Goal: Navigation & Orientation: Find specific page/section

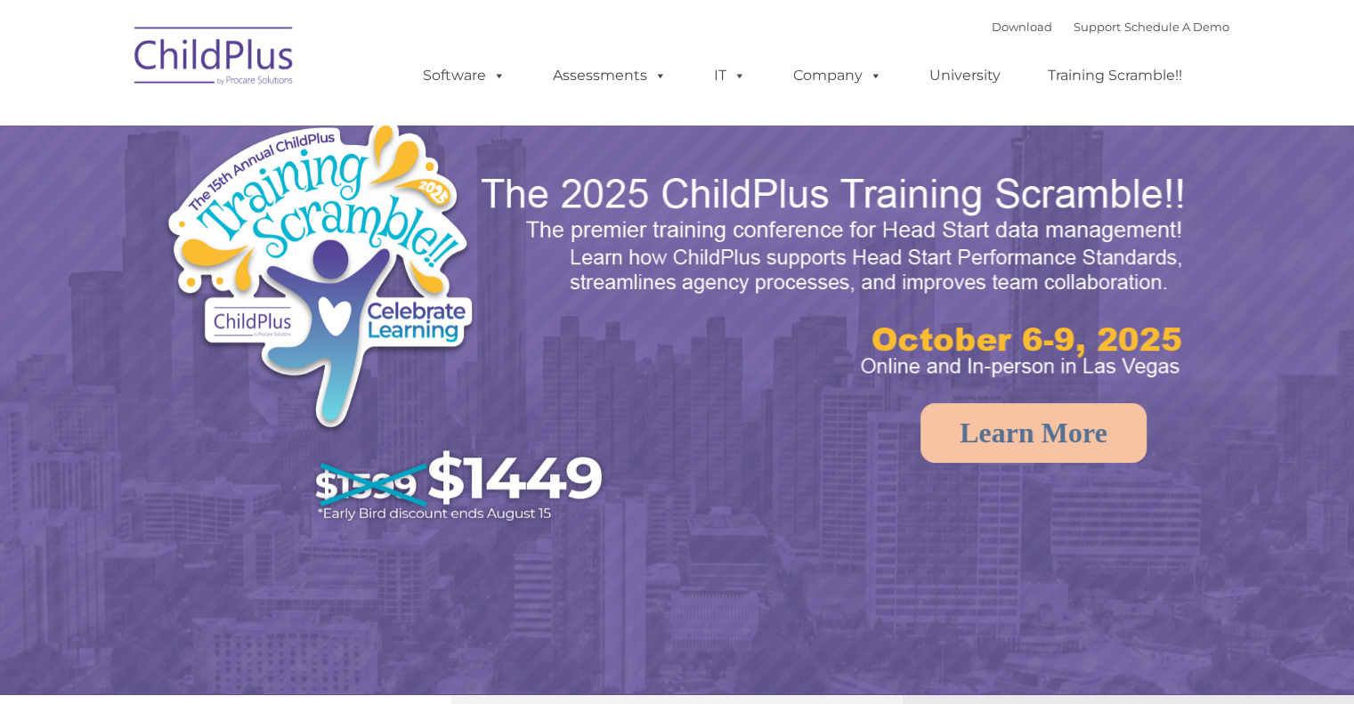
select select "MEDIUM"
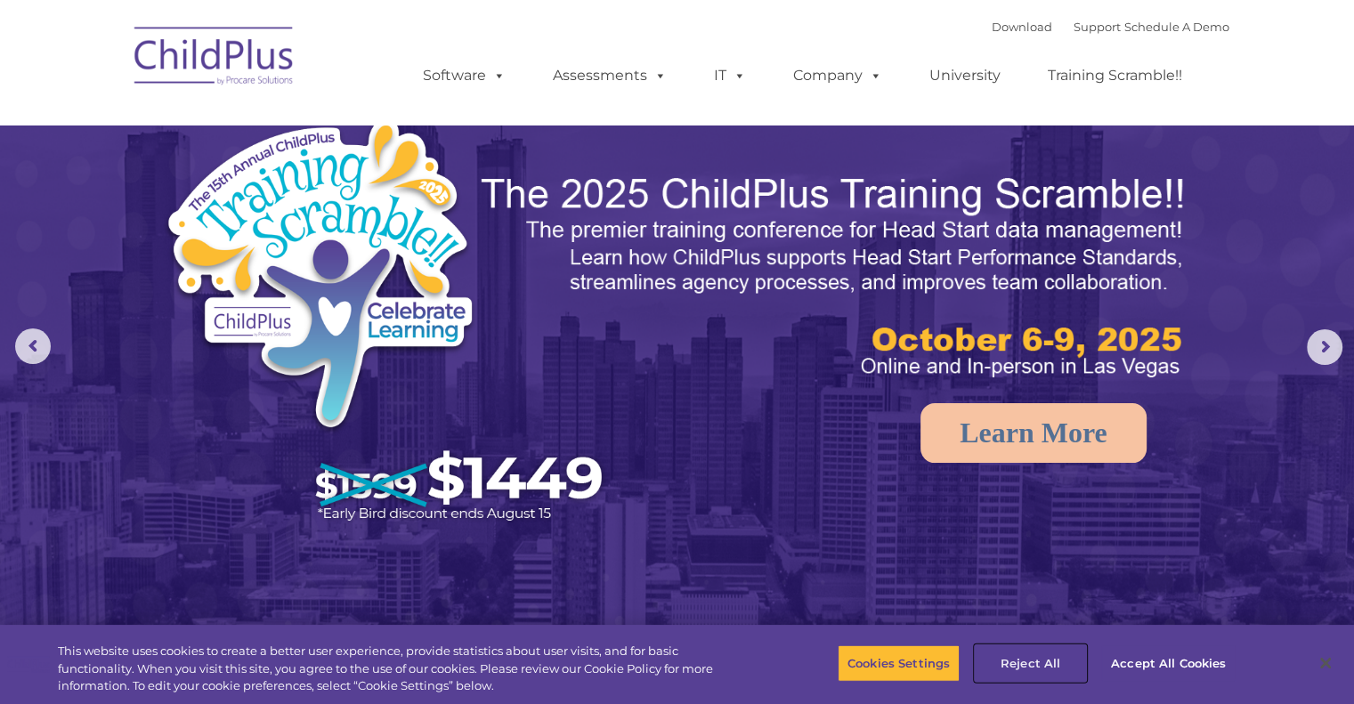
click at [1025, 661] on button "Reject All" at bounding box center [1030, 662] width 111 height 37
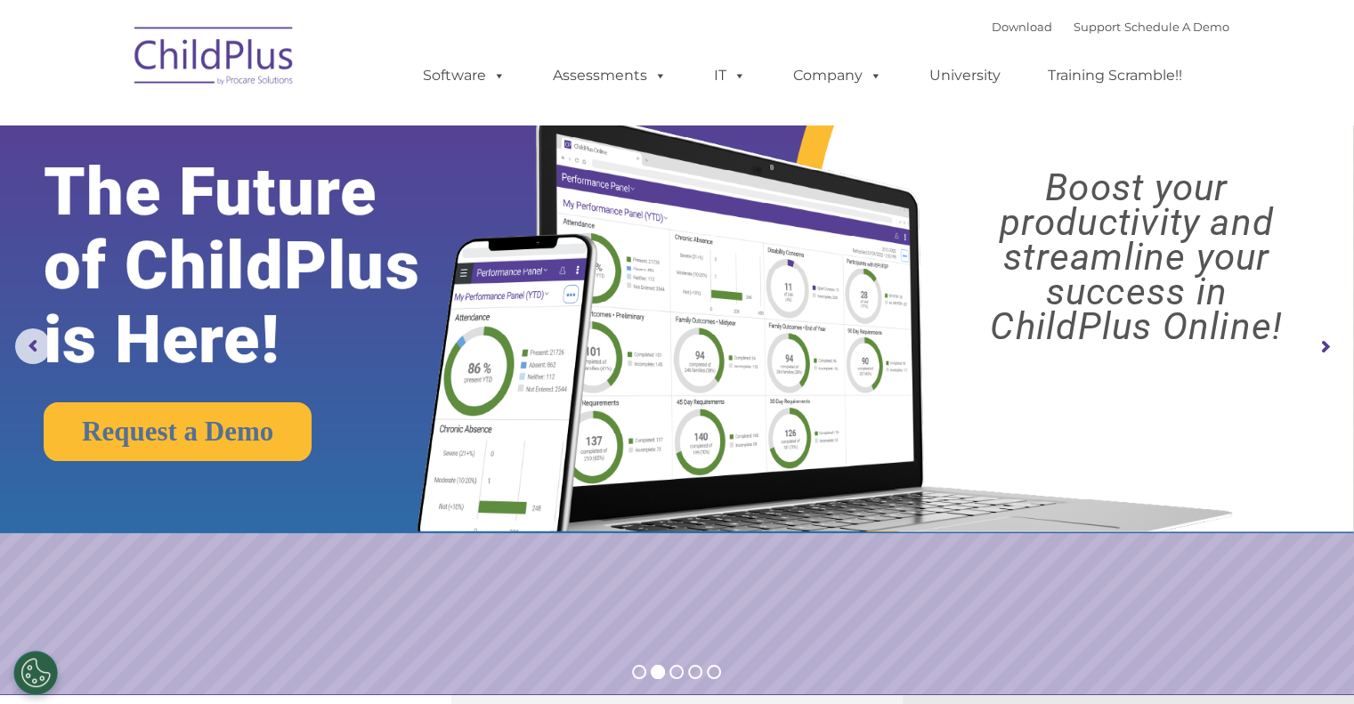
click at [1327, 341] on rs-arrow at bounding box center [1325, 347] width 36 height 36
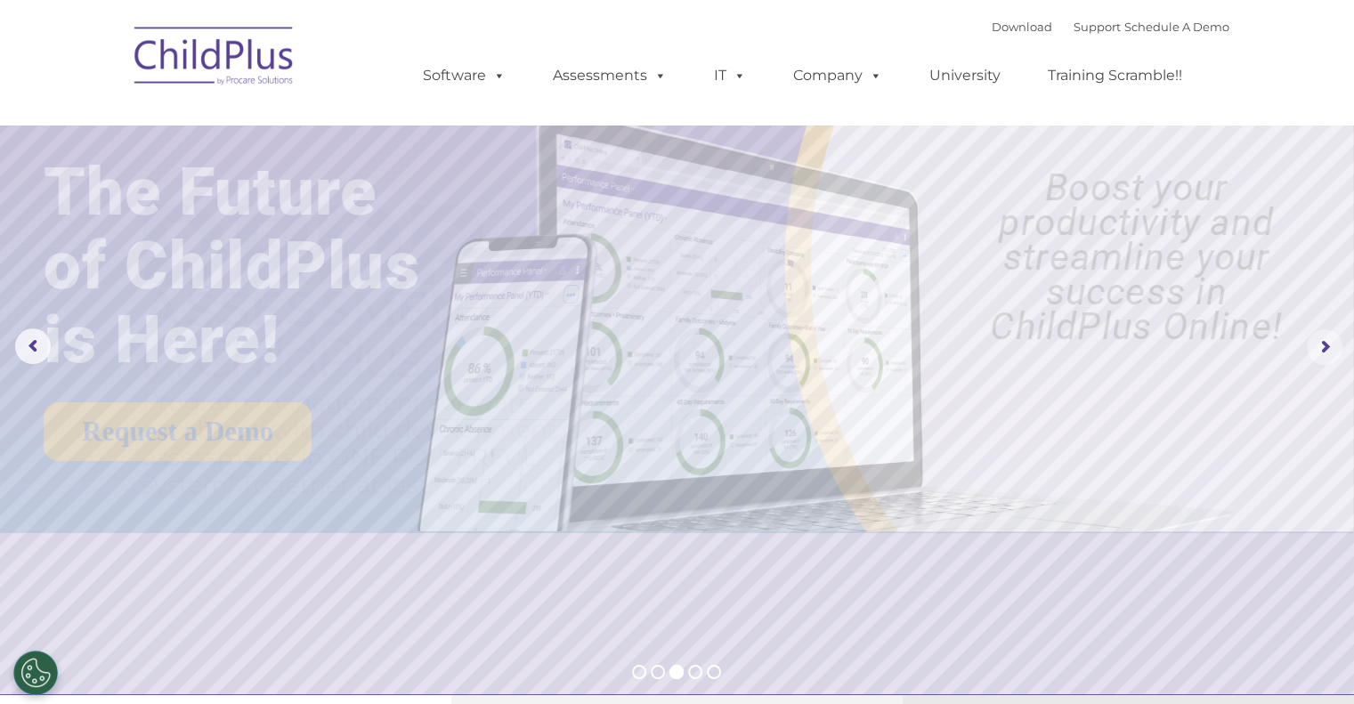
click at [1327, 341] on rs-arrow at bounding box center [1325, 347] width 36 height 36
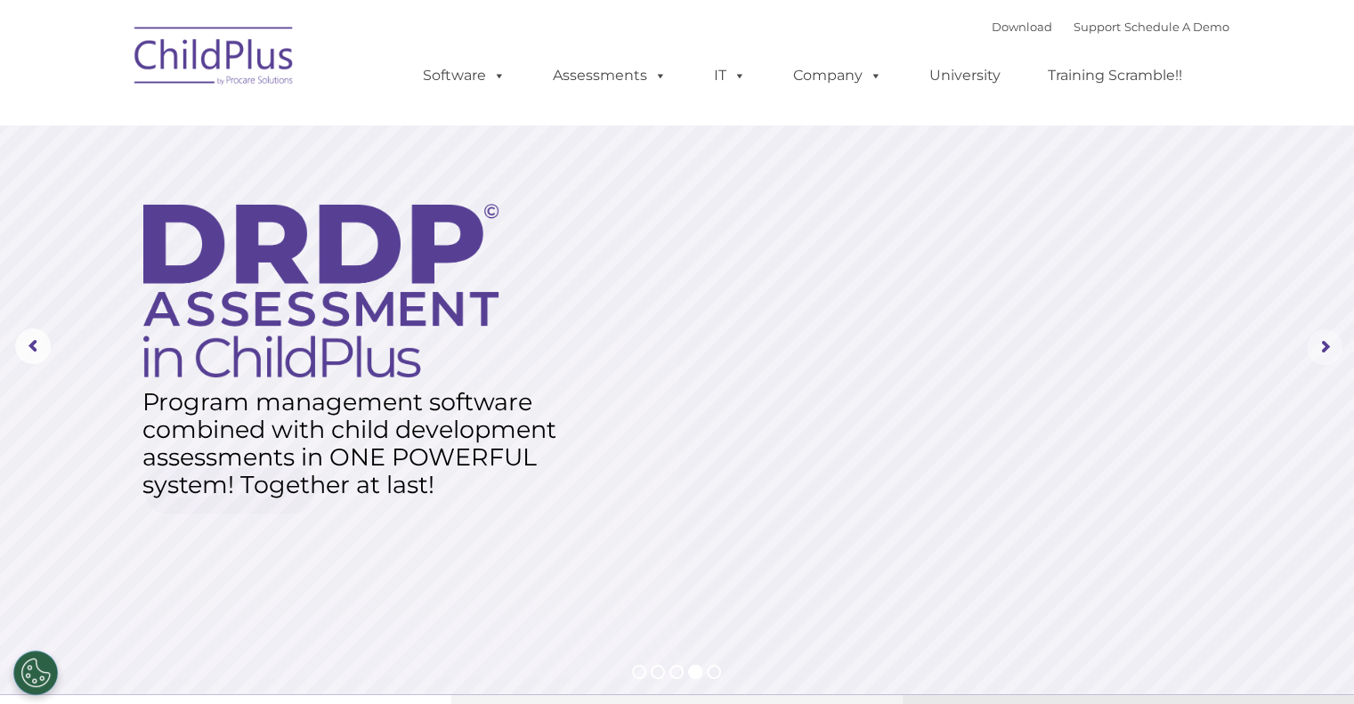
click at [1327, 341] on rs-arrow at bounding box center [1325, 347] width 36 height 36
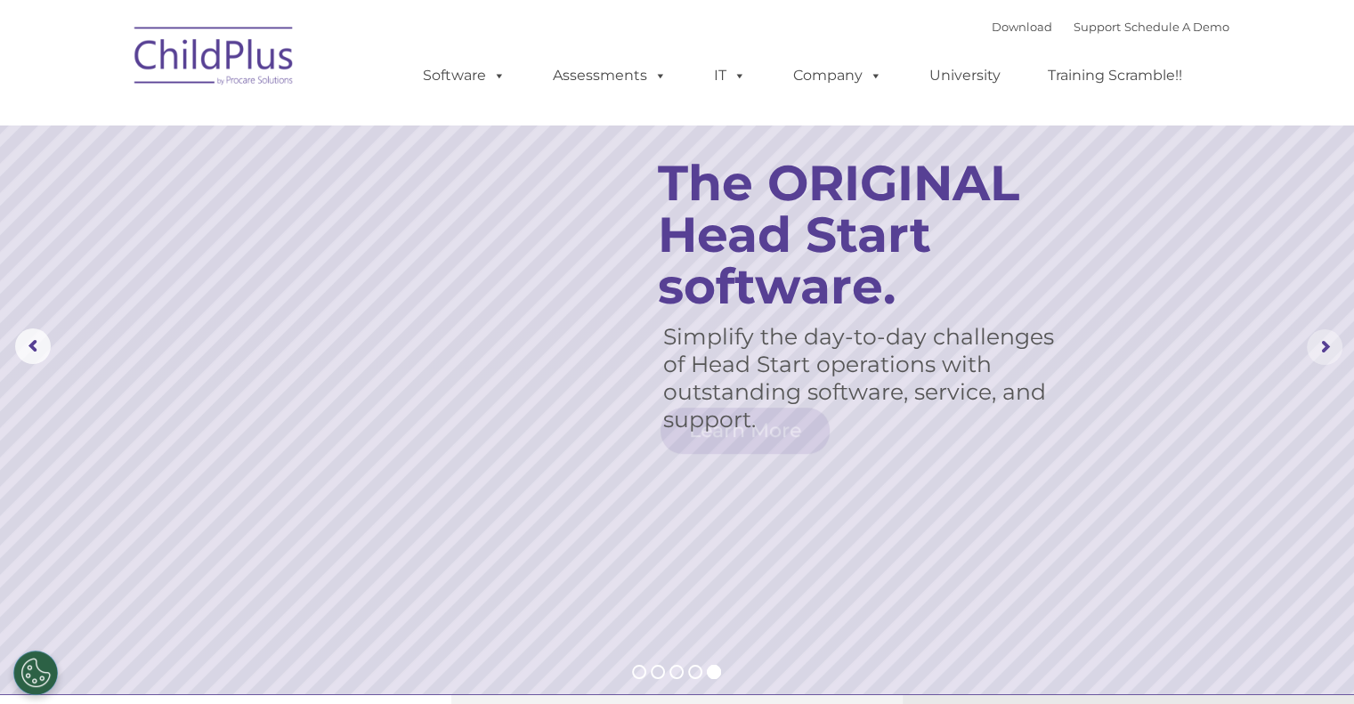
click at [1327, 341] on rs-arrow at bounding box center [1325, 347] width 36 height 36
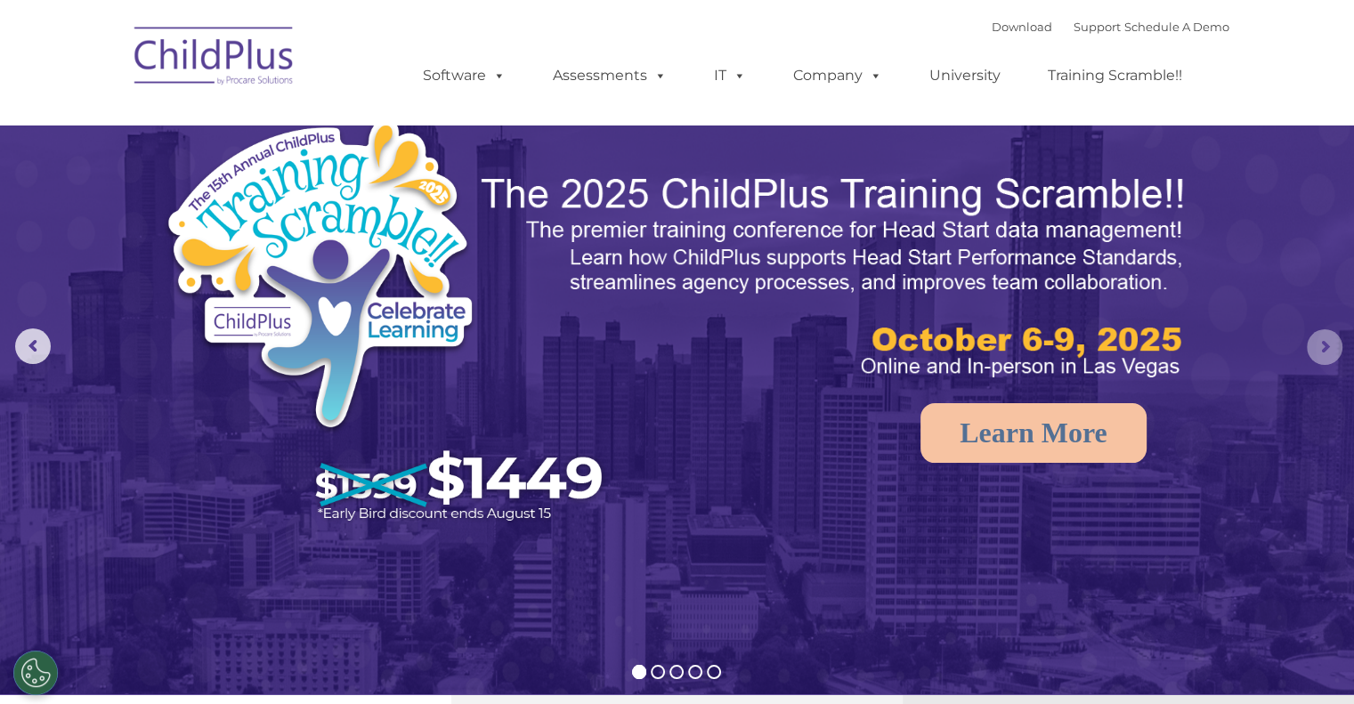
click at [1327, 341] on rs-arrow at bounding box center [1325, 347] width 36 height 36
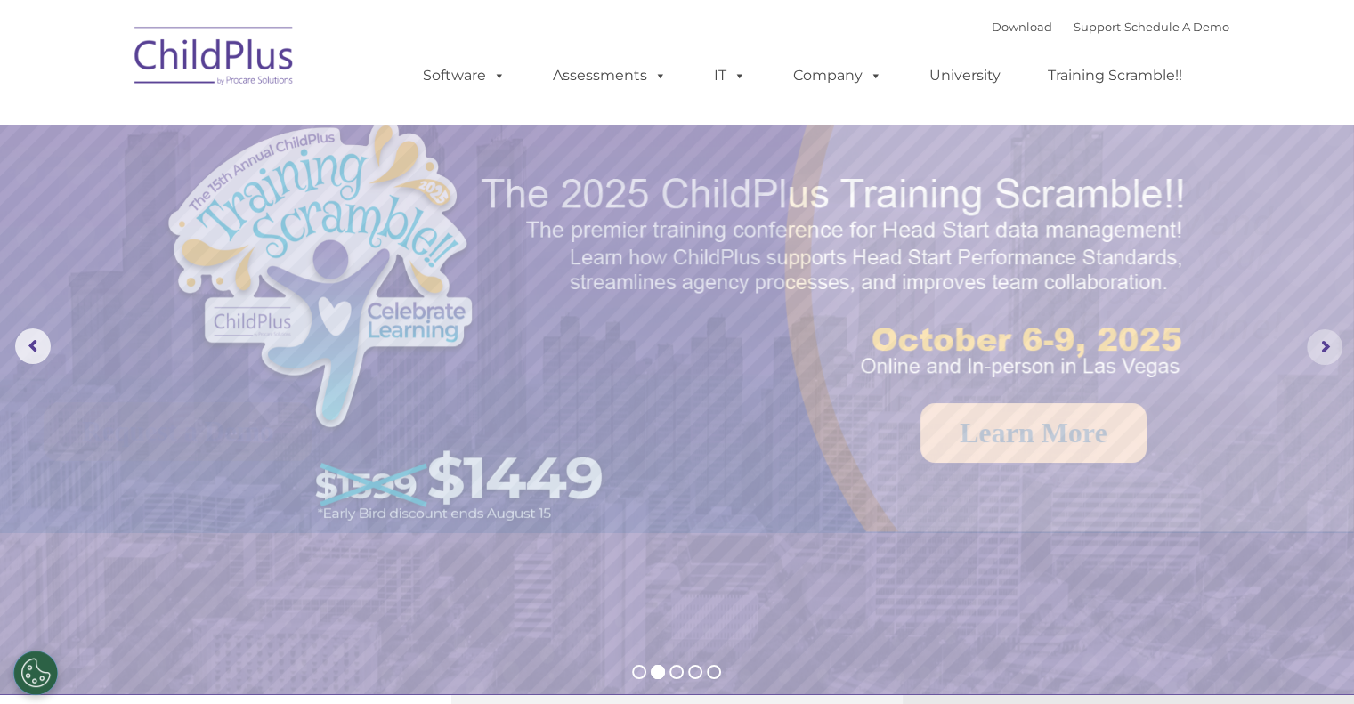
click at [1327, 341] on rs-arrow at bounding box center [1325, 347] width 36 height 36
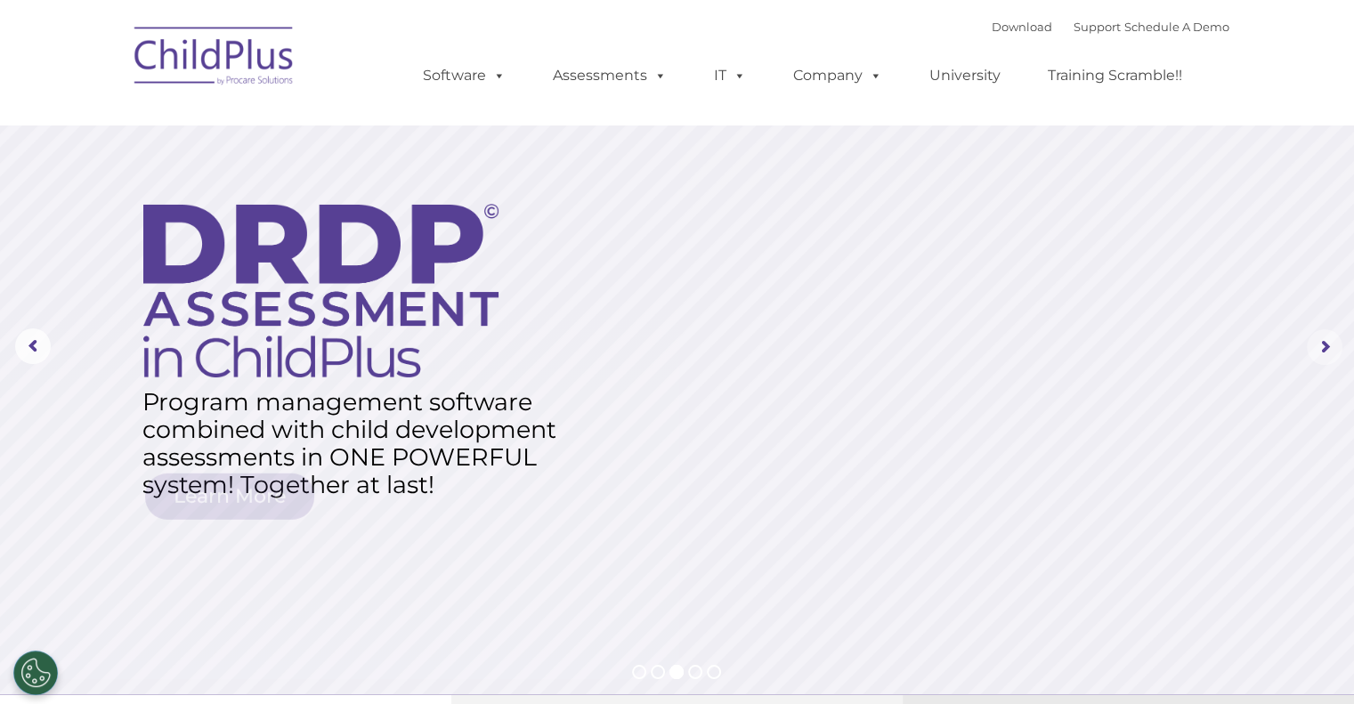
click at [1327, 341] on rs-arrow at bounding box center [1325, 347] width 36 height 36
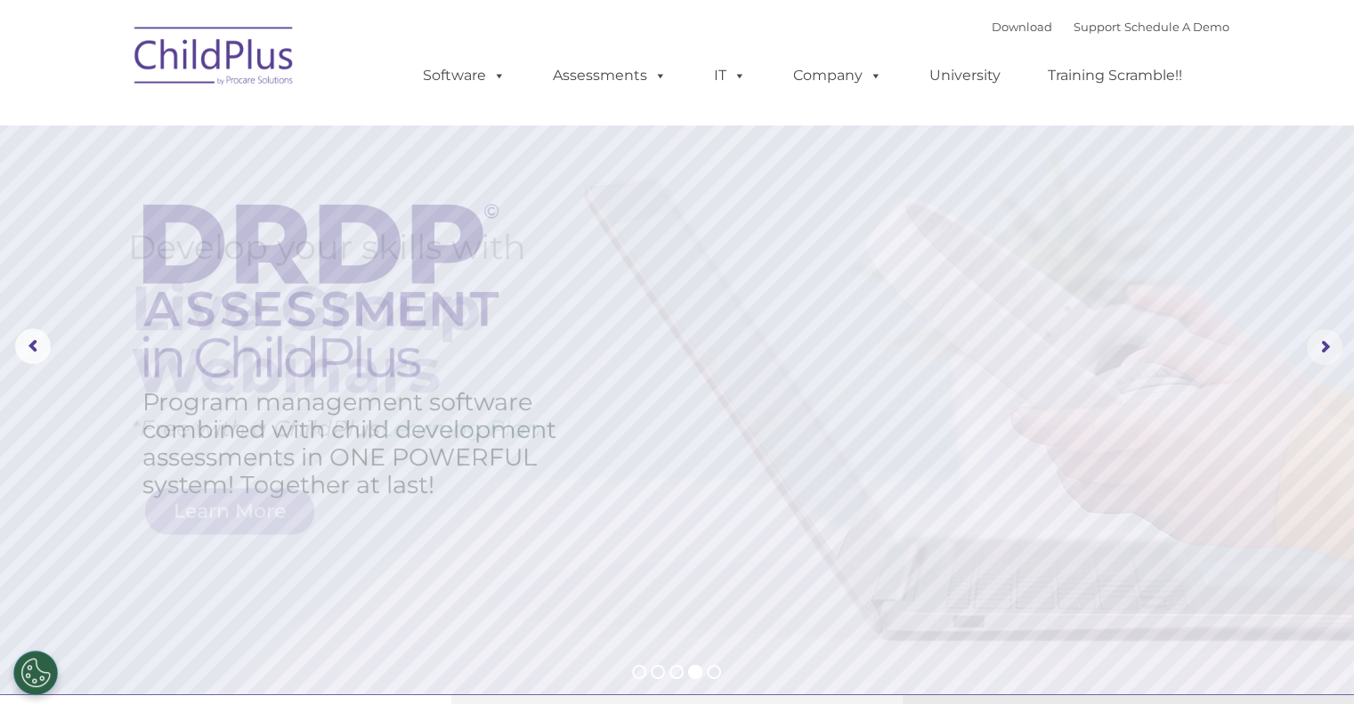
click at [1327, 341] on rs-arrow at bounding box center [1325, 347] width 36 height 36
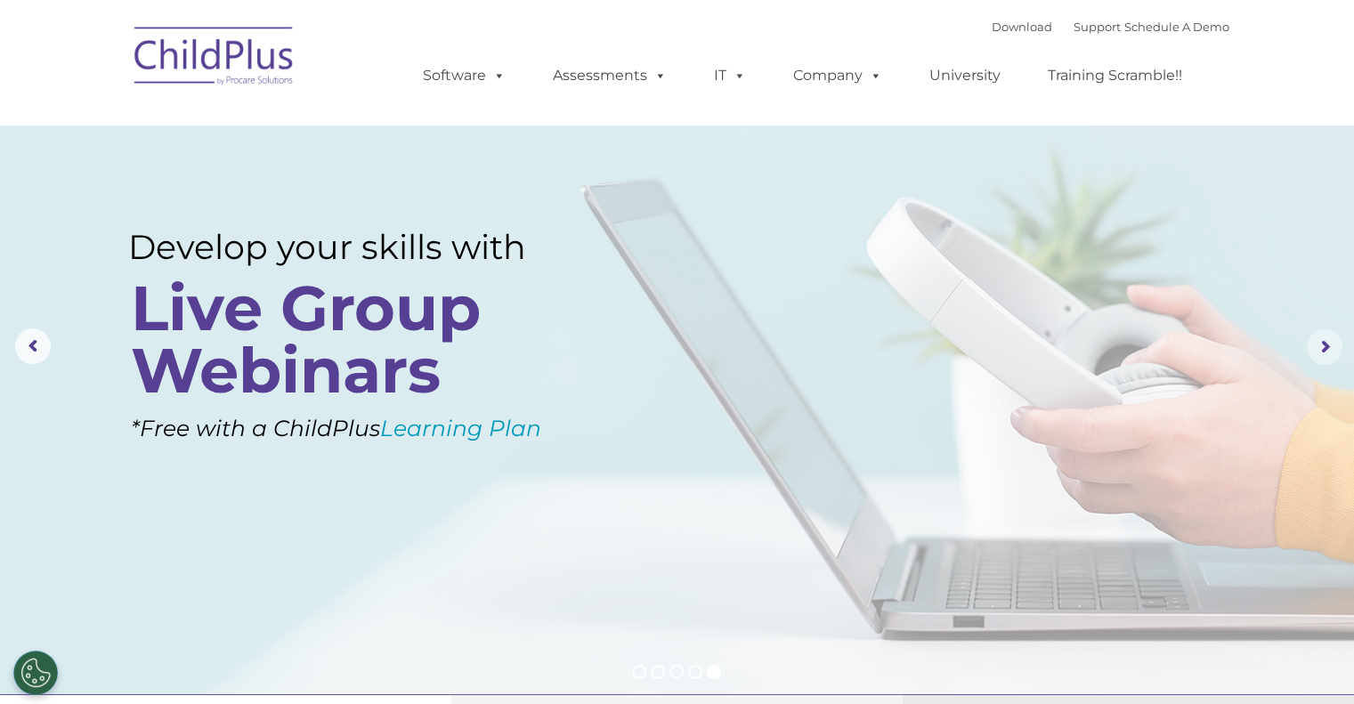
click at [1327, 341] on rs-arrow at bounding box center [1325, 347] width 36 height 36
